Goal: Task Accomplishment & Management: Use online tool/utility

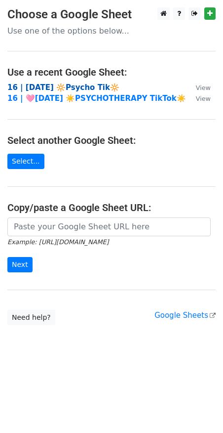
click at [80, 89] on strong "16 | [DATE] 🔆Psycho Tik🔆" at bounding box center [63, 87] width 112 height 9
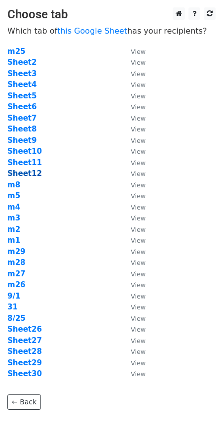
click at [32, 170] on strong "Sheet12" at bounding box center [24, 173] width 35 height 9
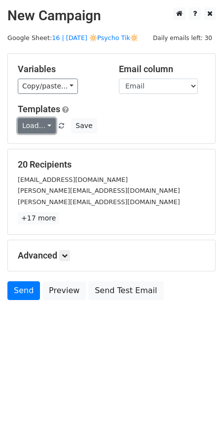
click at [32, 121] on link "Load..." at bounding box center [37, 125] width 38 height 15
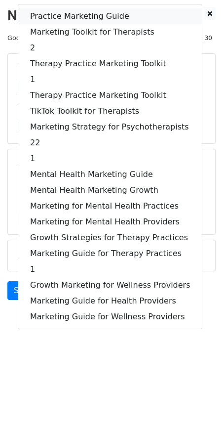
click at [85, 18] on link "Practice Marketing Guide" at bounding box center [110, 16] width 184 height 16
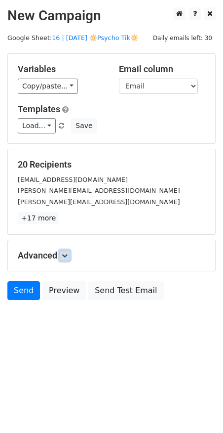
click at [65, 255] on icon at bounding box center [65, 256] width 6 height 6
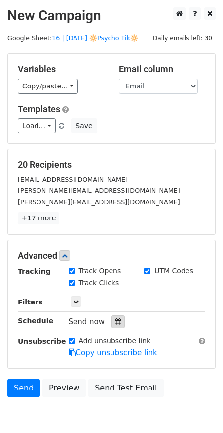
click at [115, 318] on icon at bounding box center [118, 321] width 6 height 7
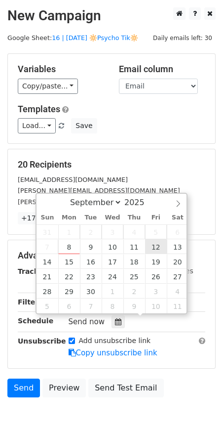
type input "2025-09-12 12:00"
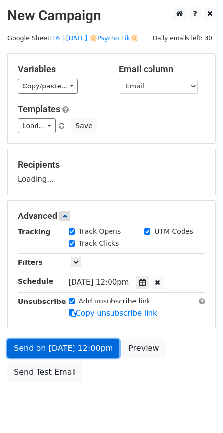
click at [79, 339] on link "Send on Sep 12 at 12:00pm" at bounding box center [63, 348] width 112 height 19
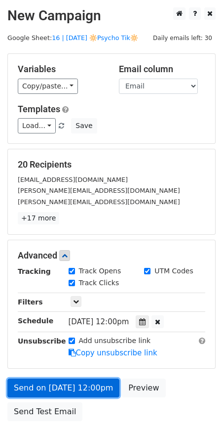
click at [64, 382] on link "Send on Sep 12 at 12:00pm" at bounding box center [63, 388] width 112 height 19
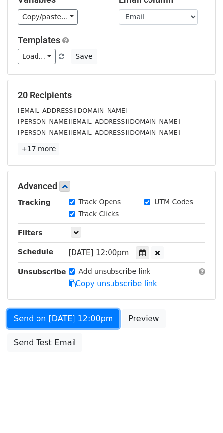
scroll to position [69, 0]
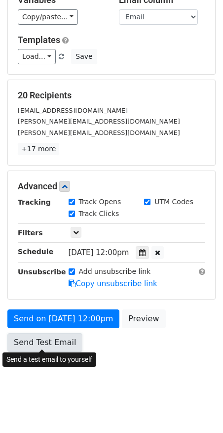
click at [36, 344] on link "Send Test Email" at bounding box center [44, 342] width 75 height 19
